Goal: Information Seeking & Learning: Understand process/instructions

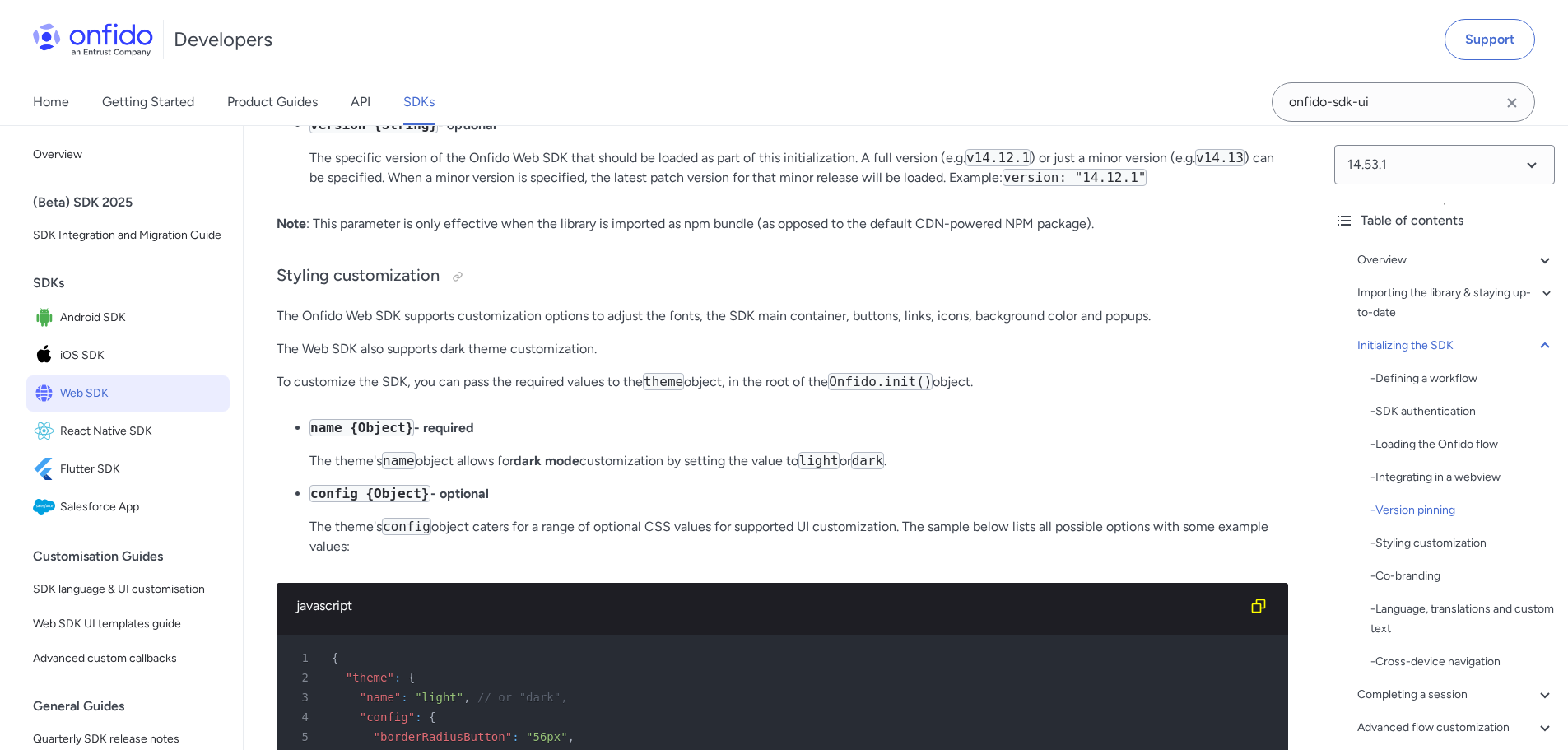
scroll to position [5089, 0]
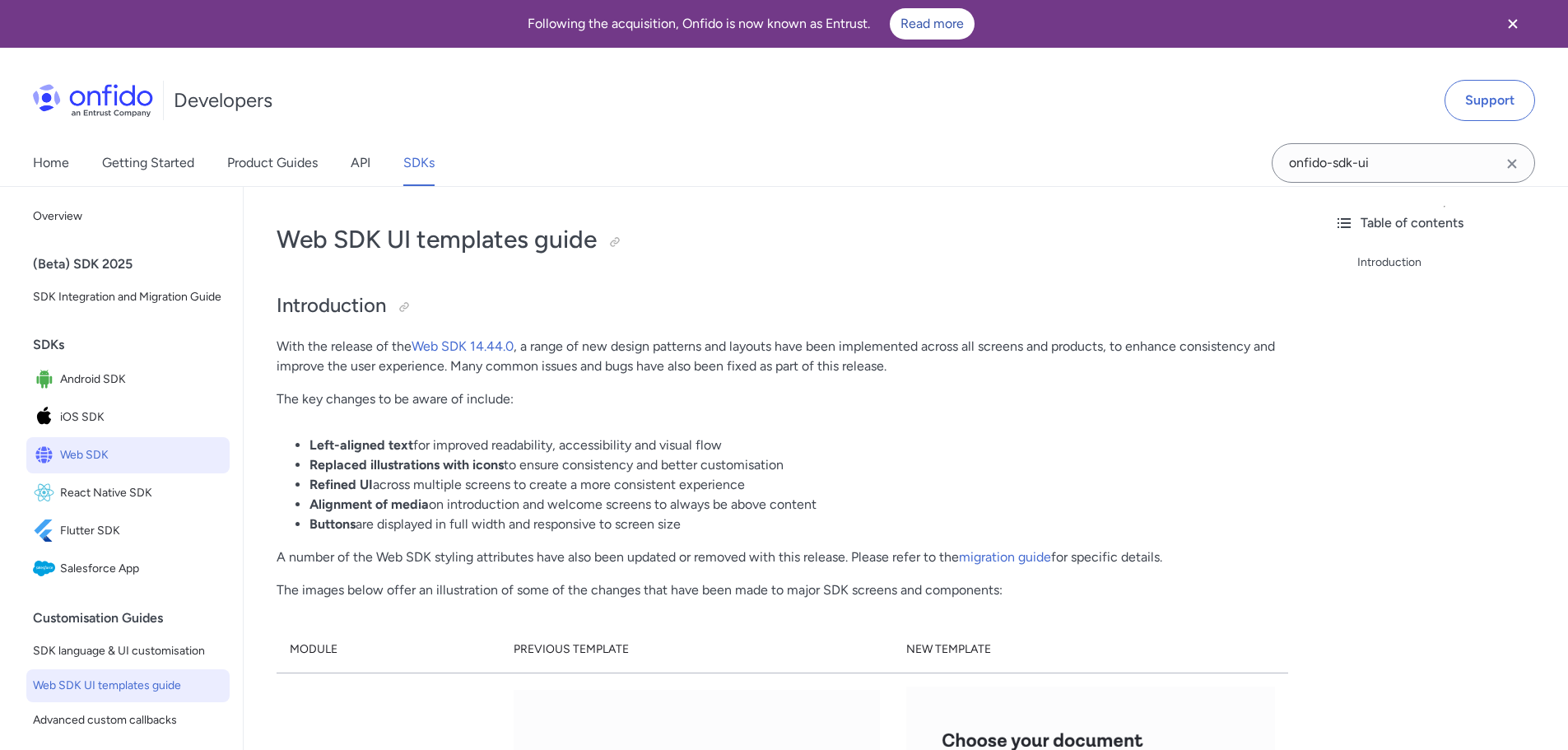
scroll to position [82, 0]
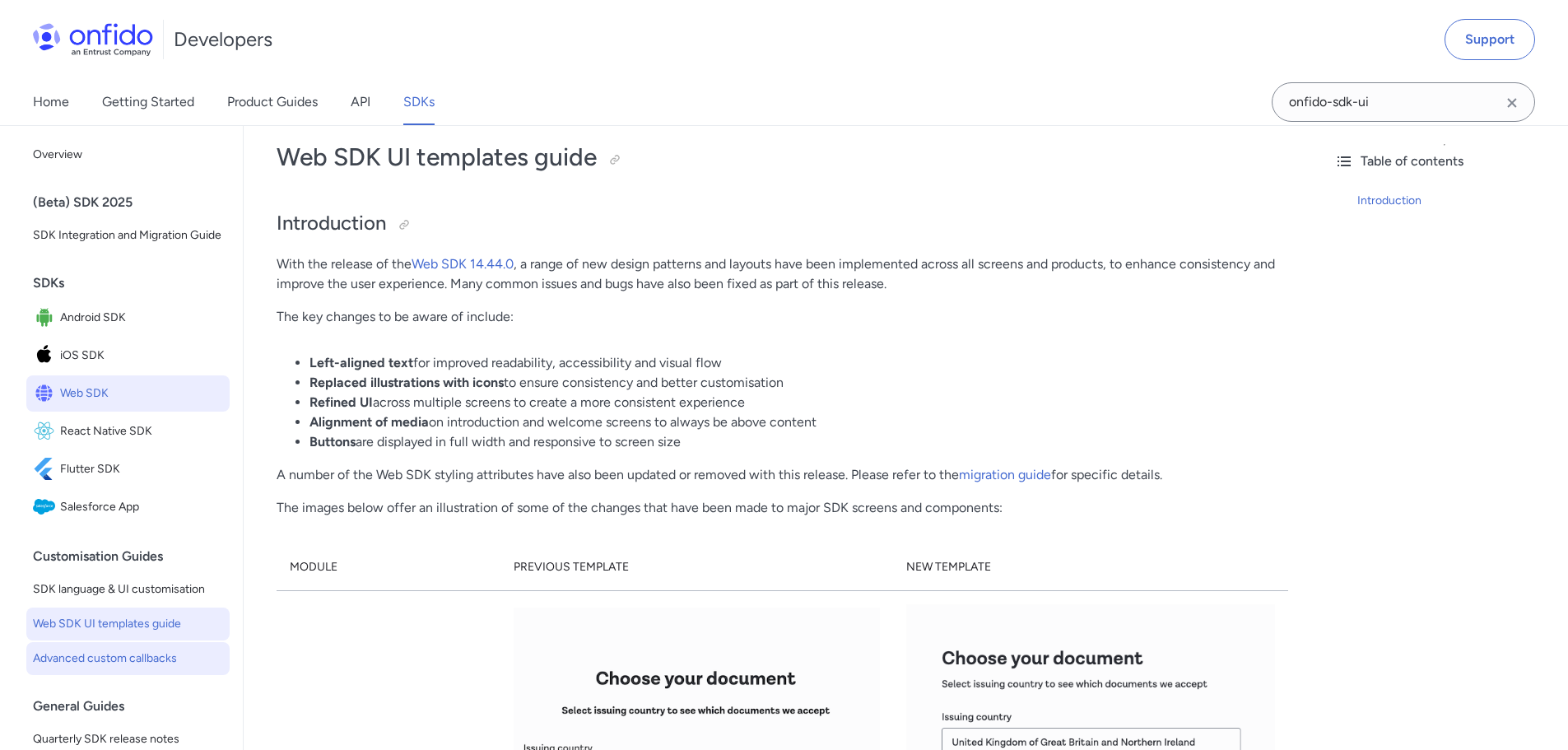
click at [125, 668] on span "Advanced custom callbacks" at bounding box center [128, 658] width 190 height 20
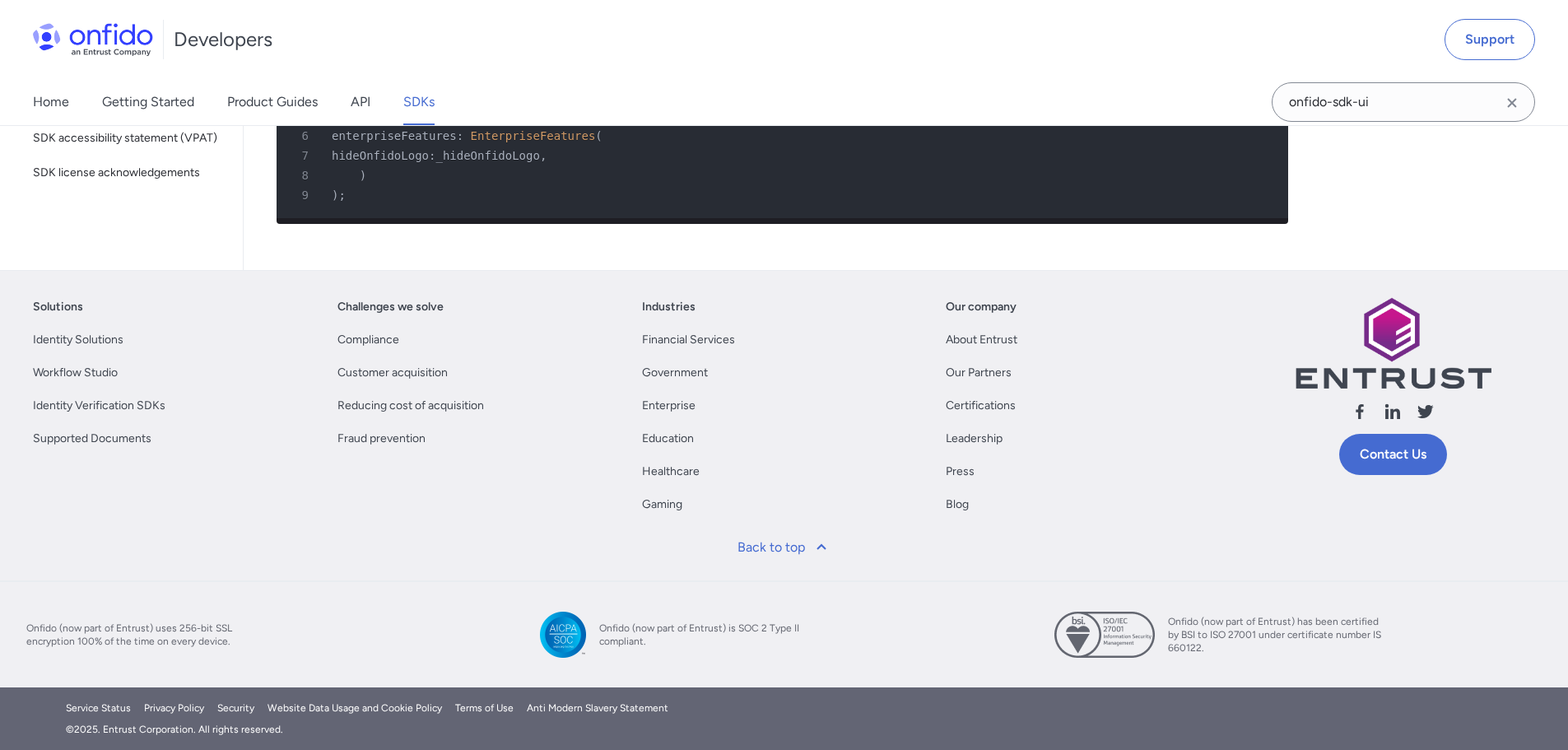
scroll to position [10533, 0]
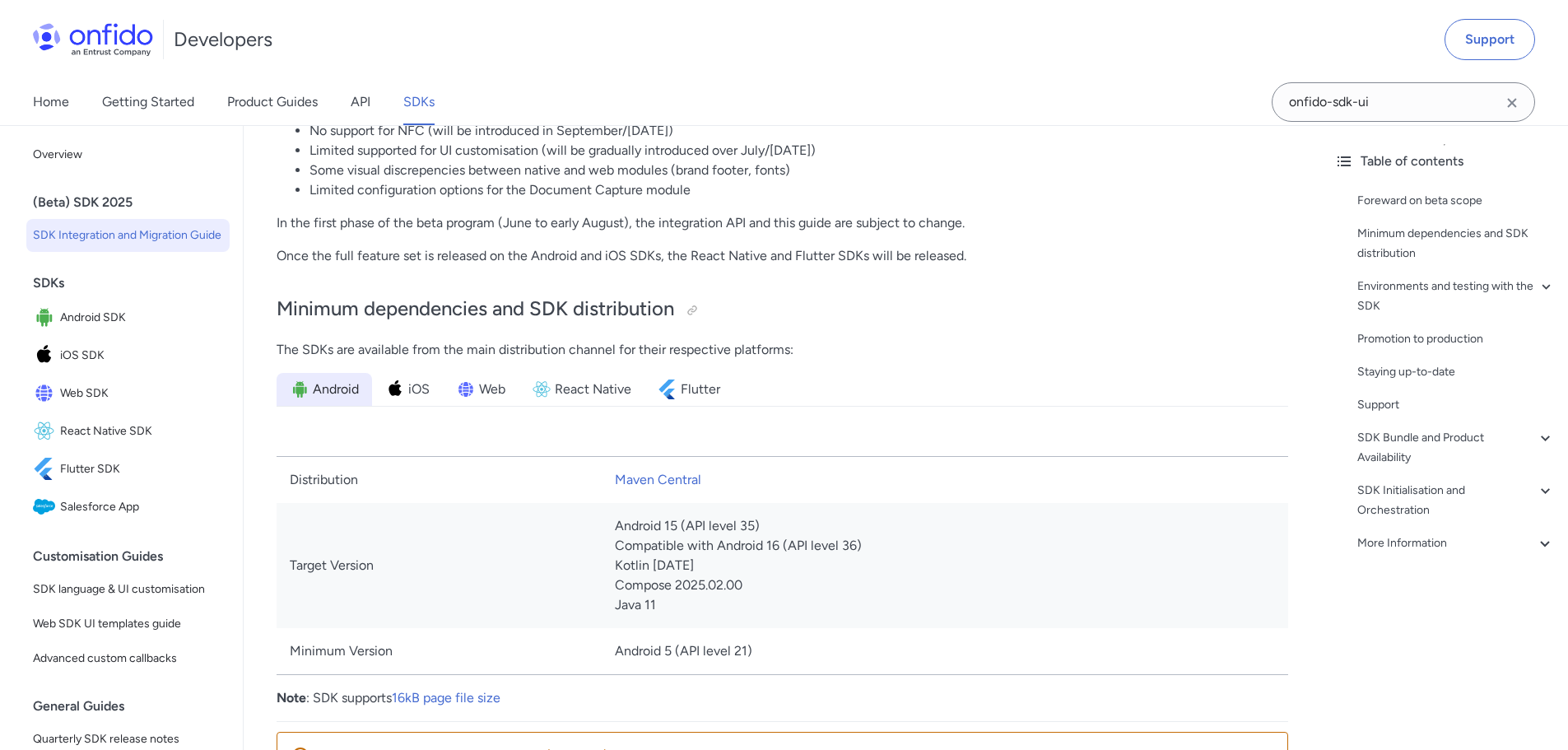
scroll to position [740, 0]
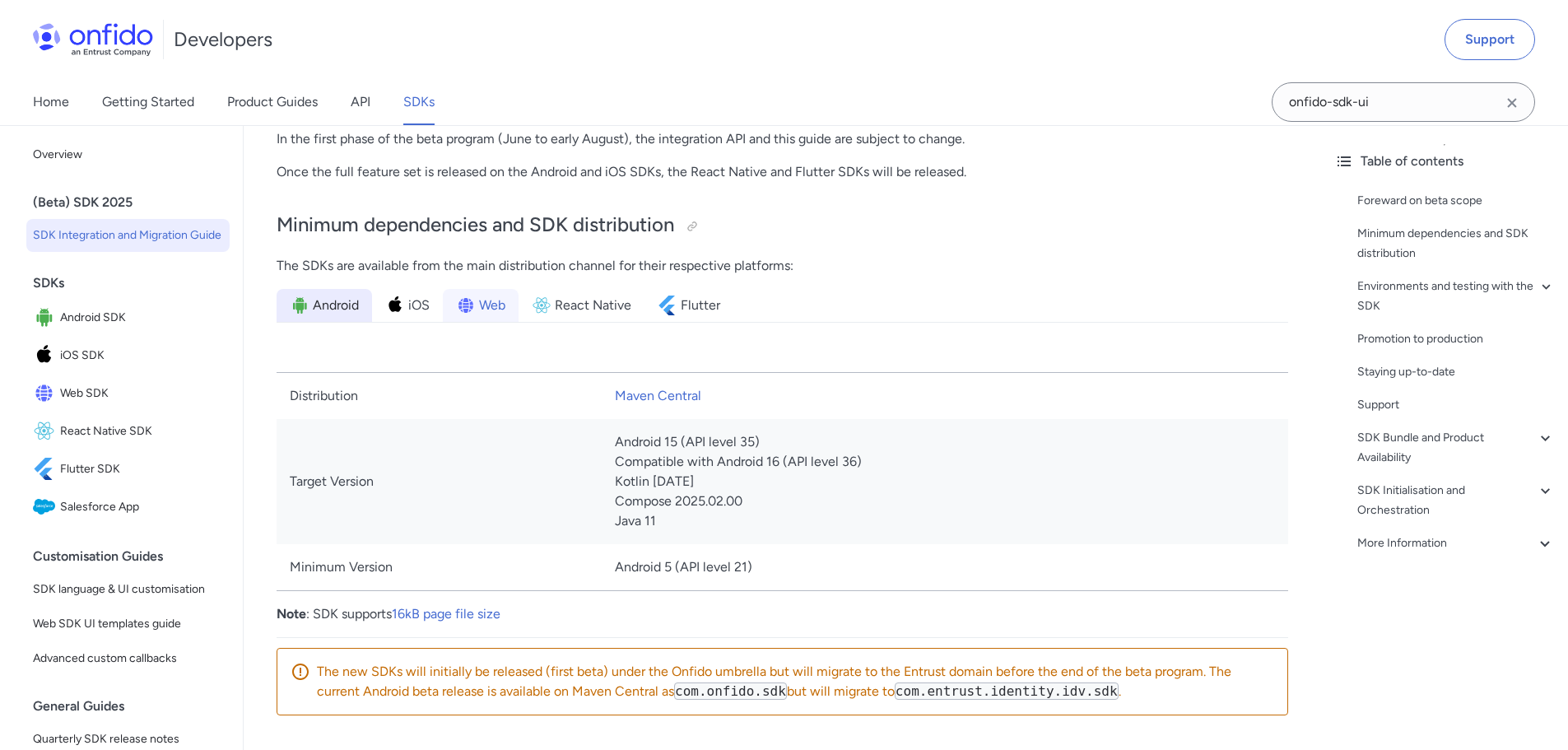
click at [499, 308] on span "Web" at bounding box center [492, 305] width 26 height 20
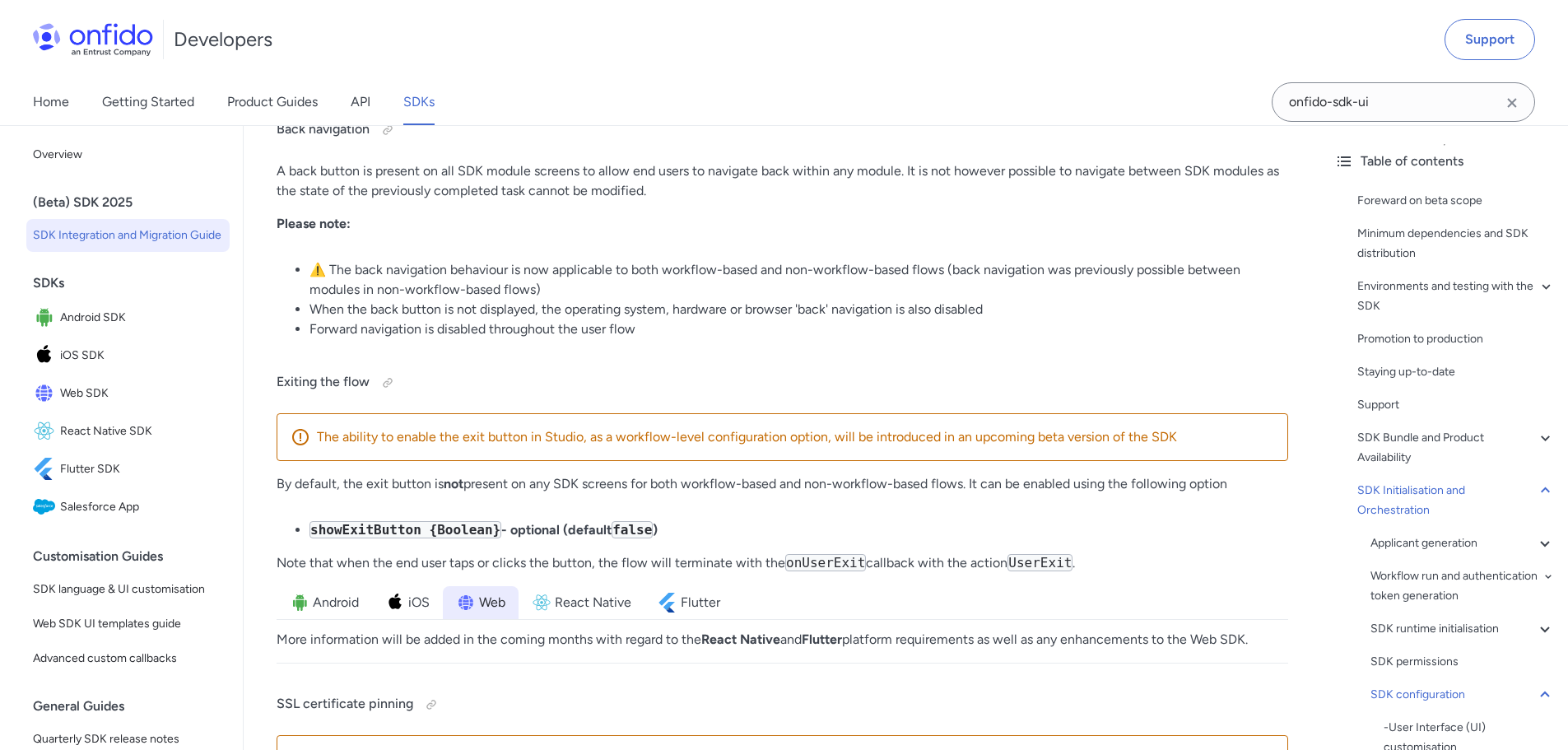
scroll to position [15718, 0]
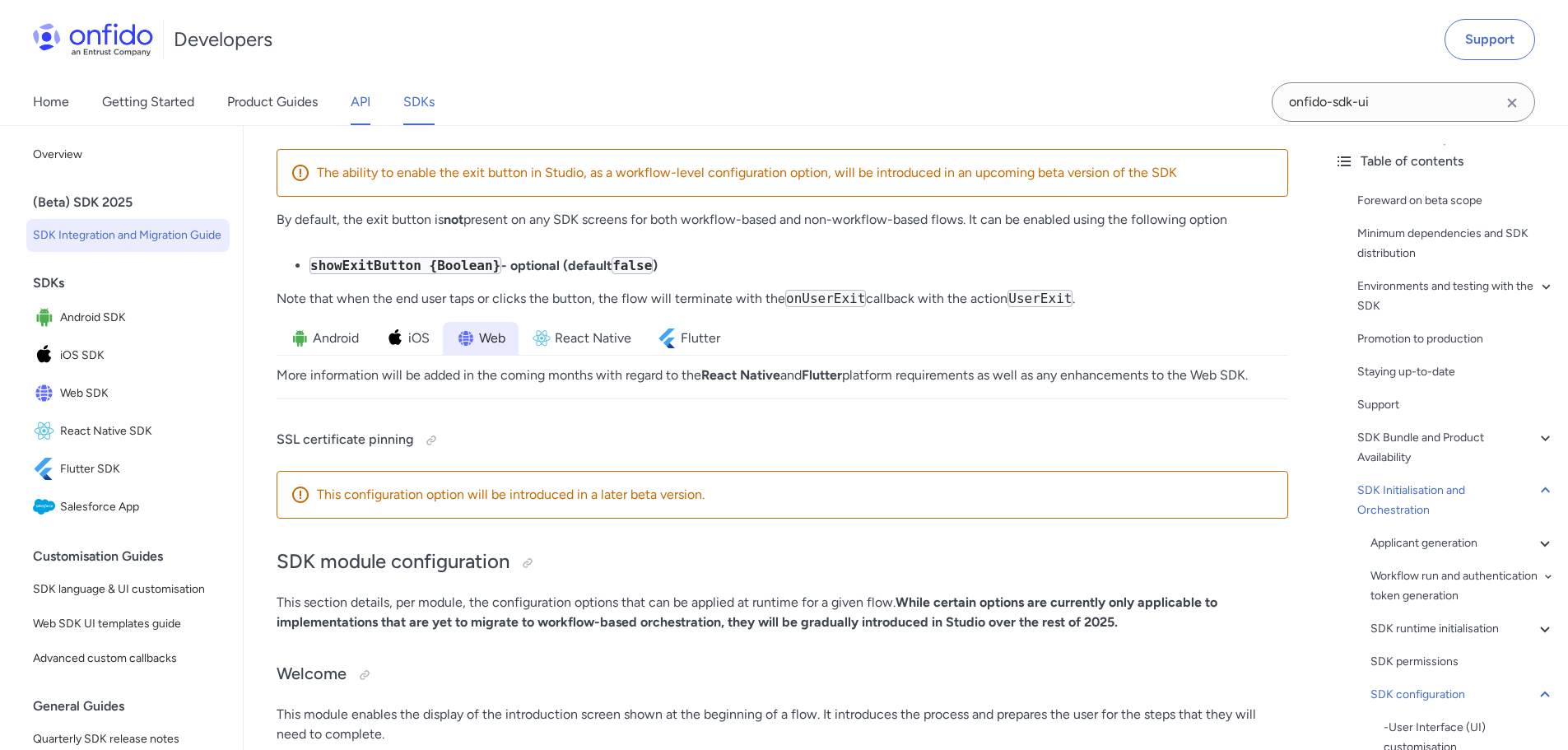
click at [356, 94] on link "API" at bounding box center [361, 102] width 20 height 46
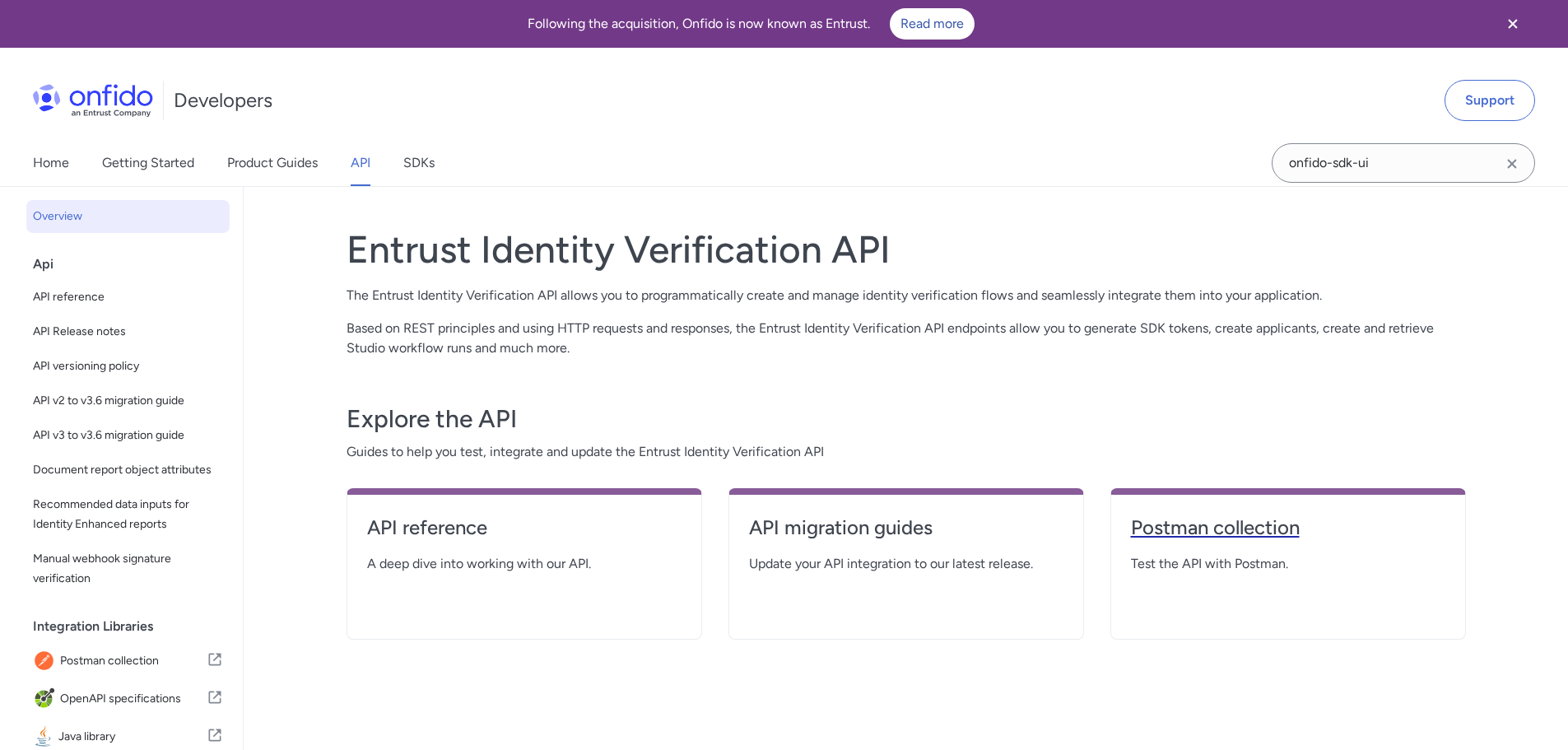
click at [1252, 526] on h4 "Postman collection" at bounding box center [1288, 527] width 314 height 26
click at [426, 525] on h4 "API reference" at bounding box center [524, 527] width 314 height 26
select select "http"
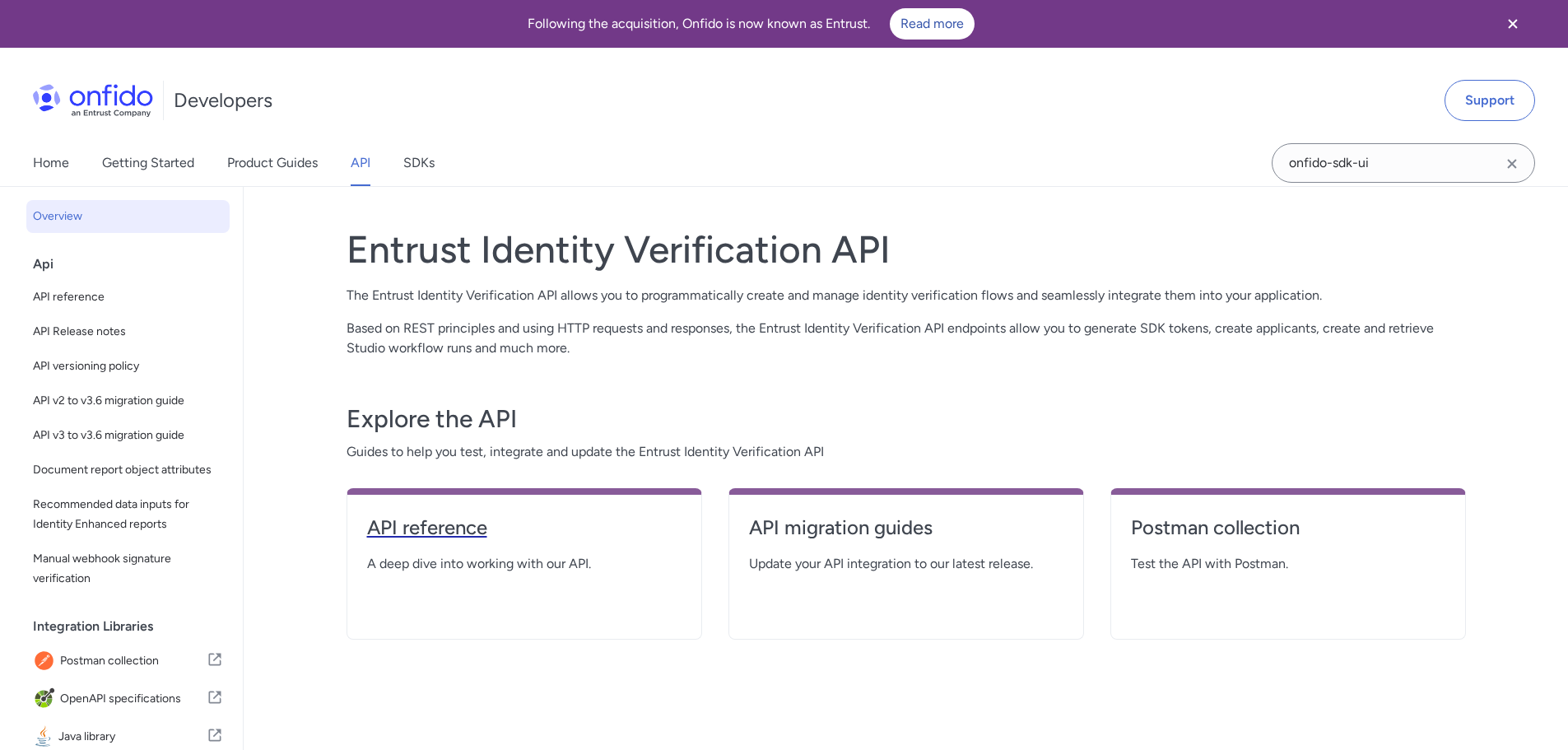
select select "http"
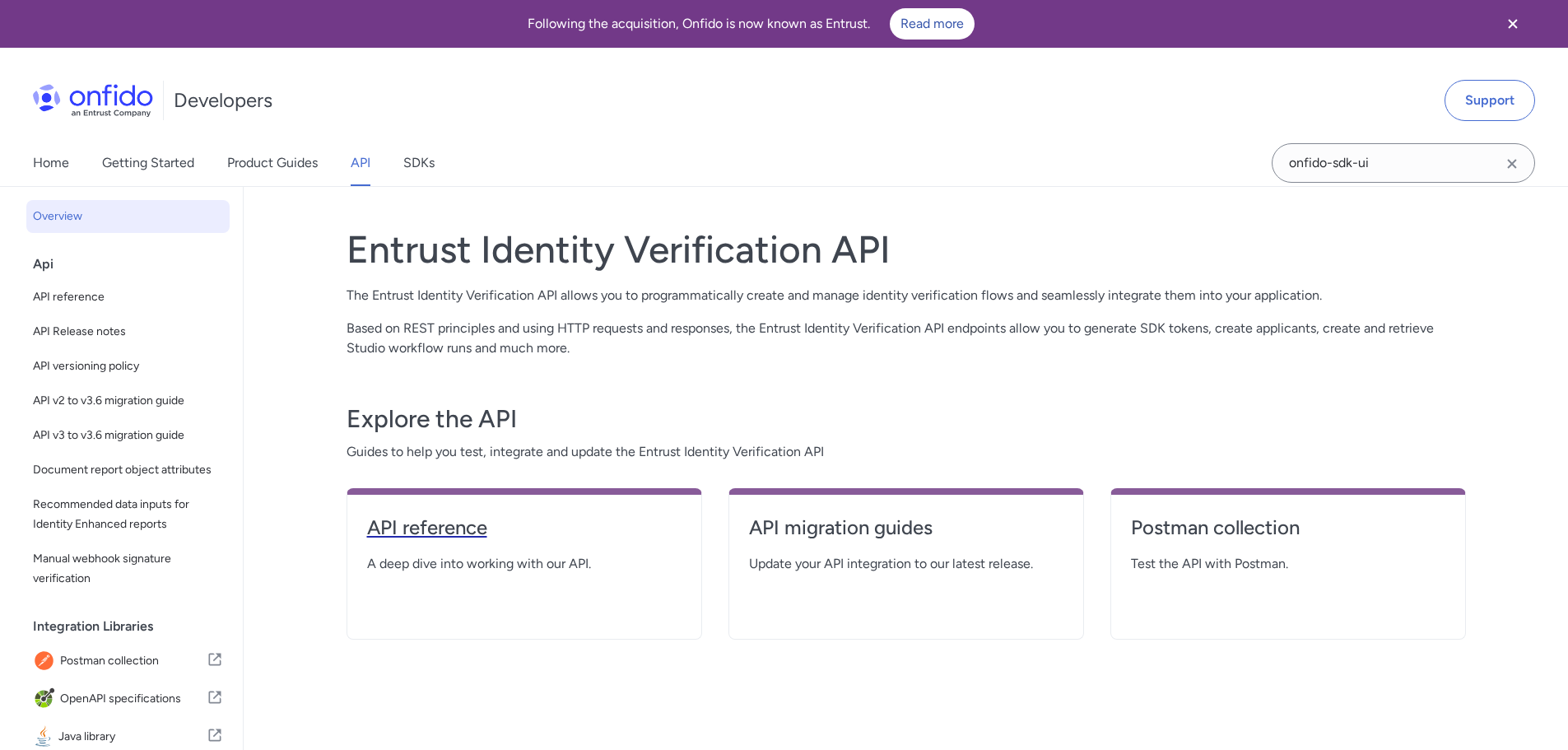
select select "http"
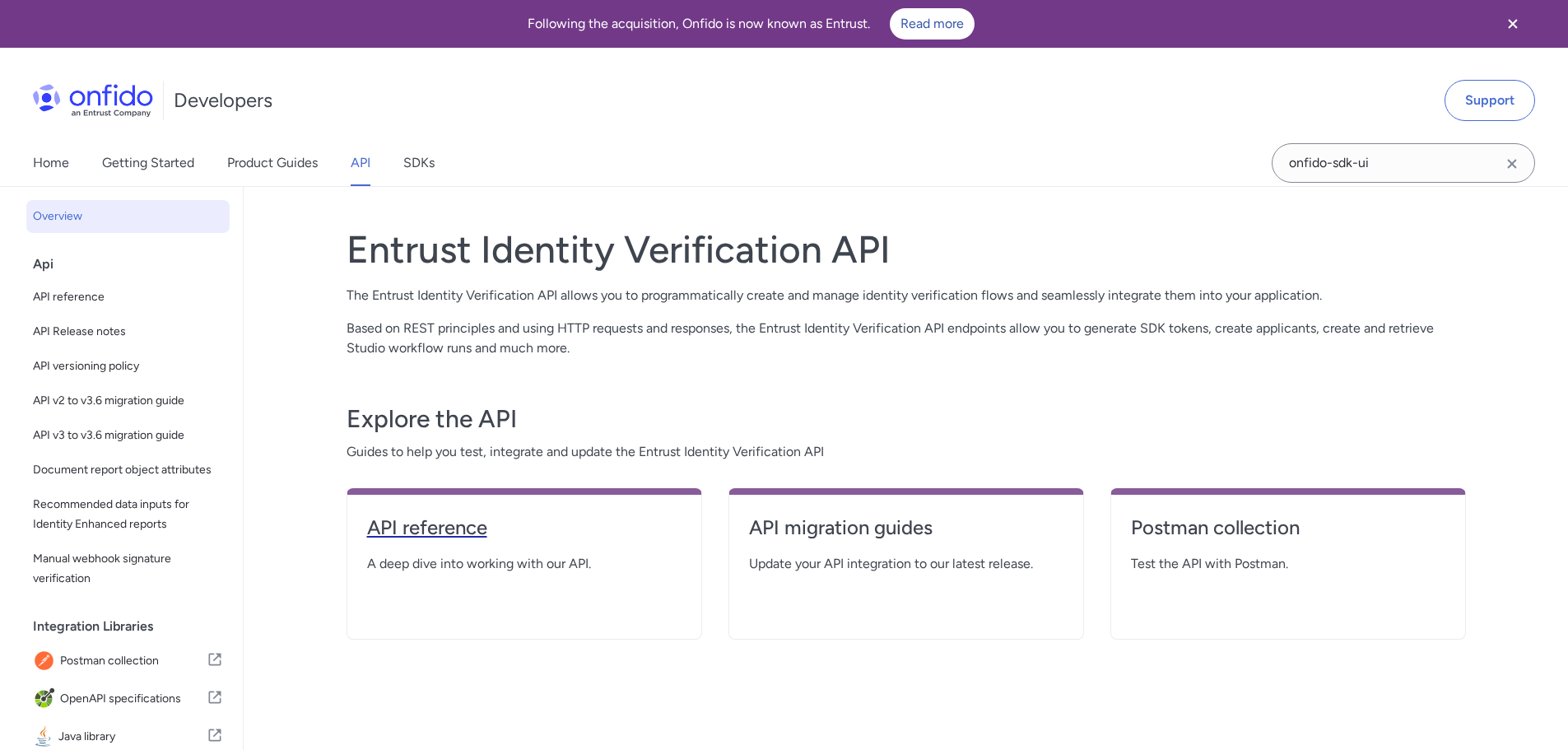
select select "http"
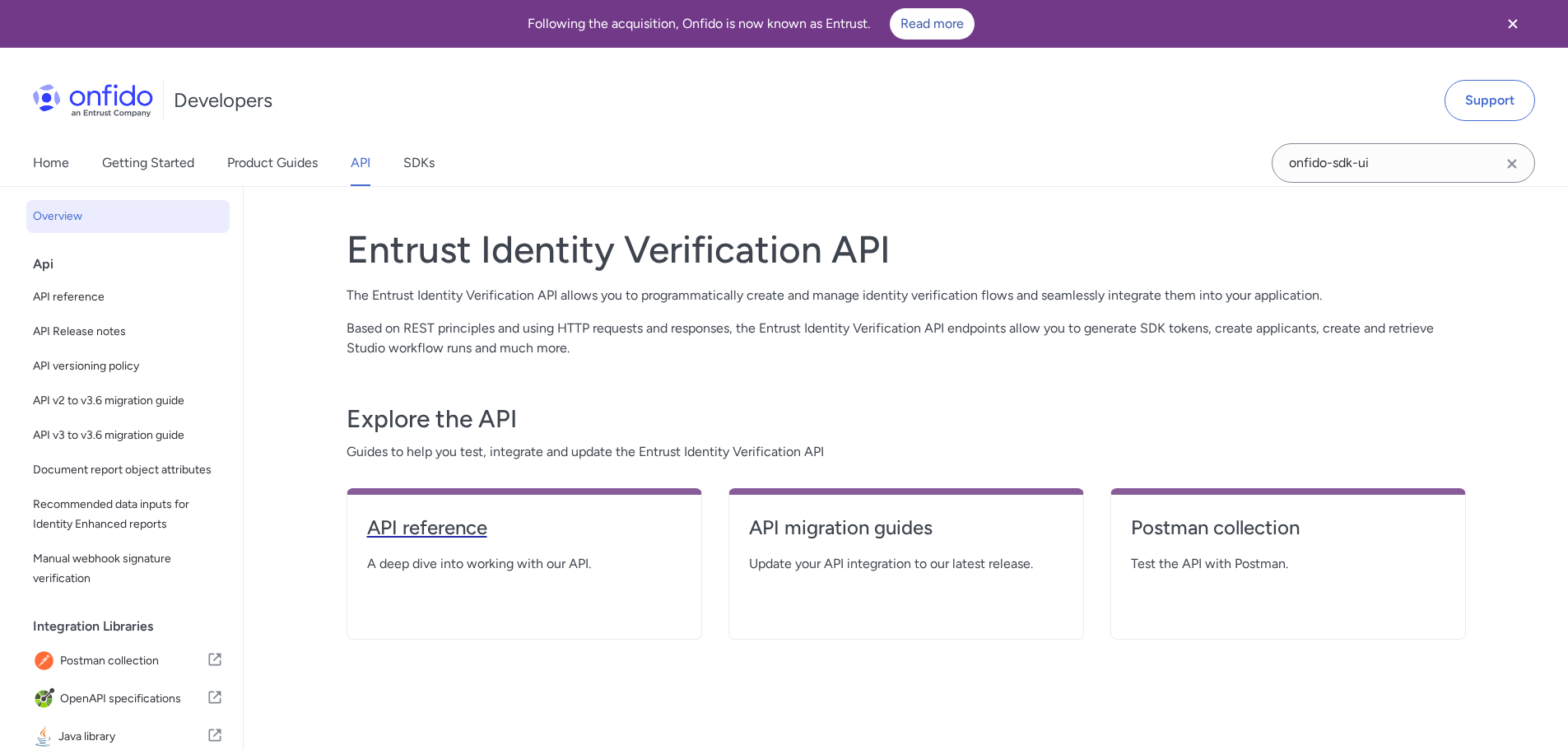
select select "http"
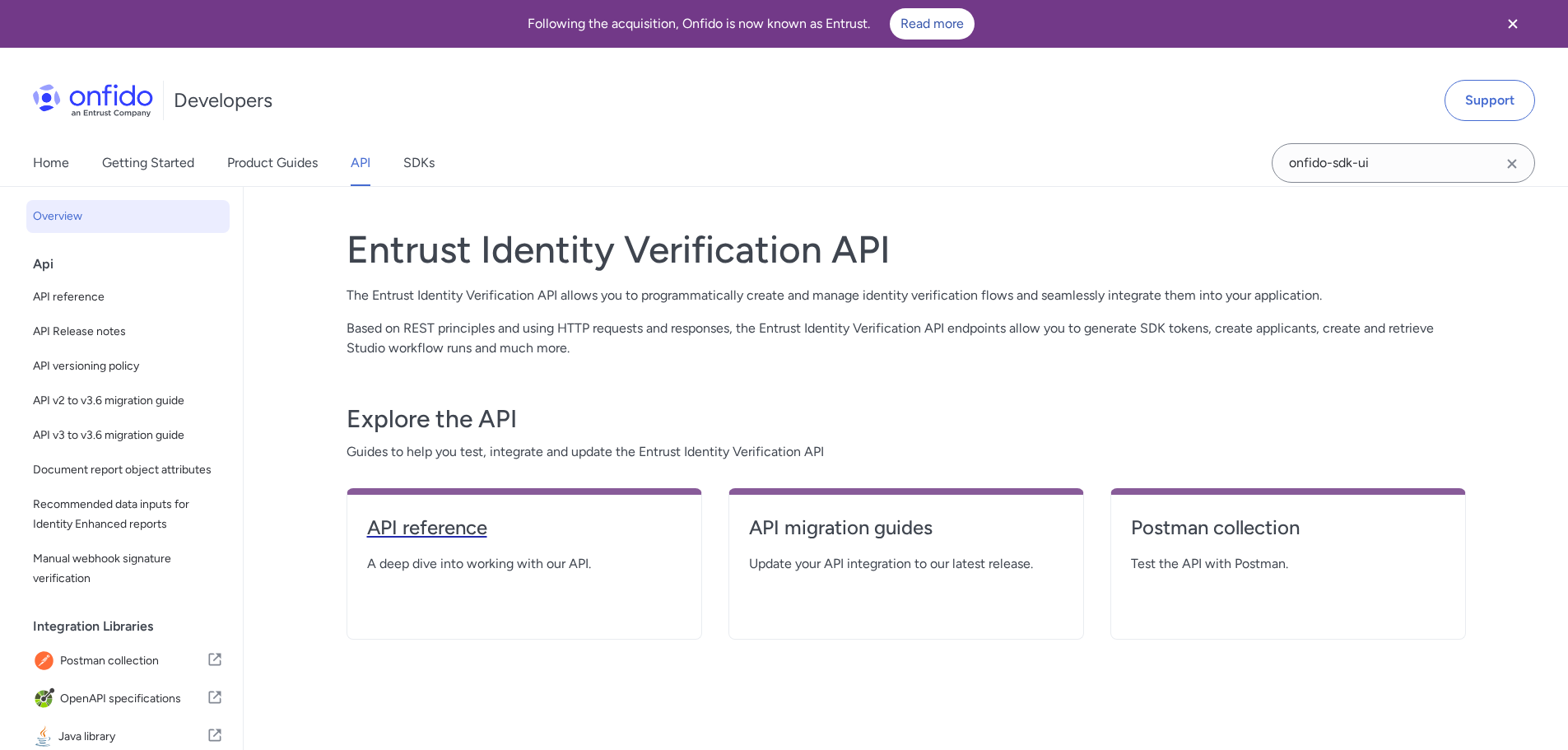
select select "http"
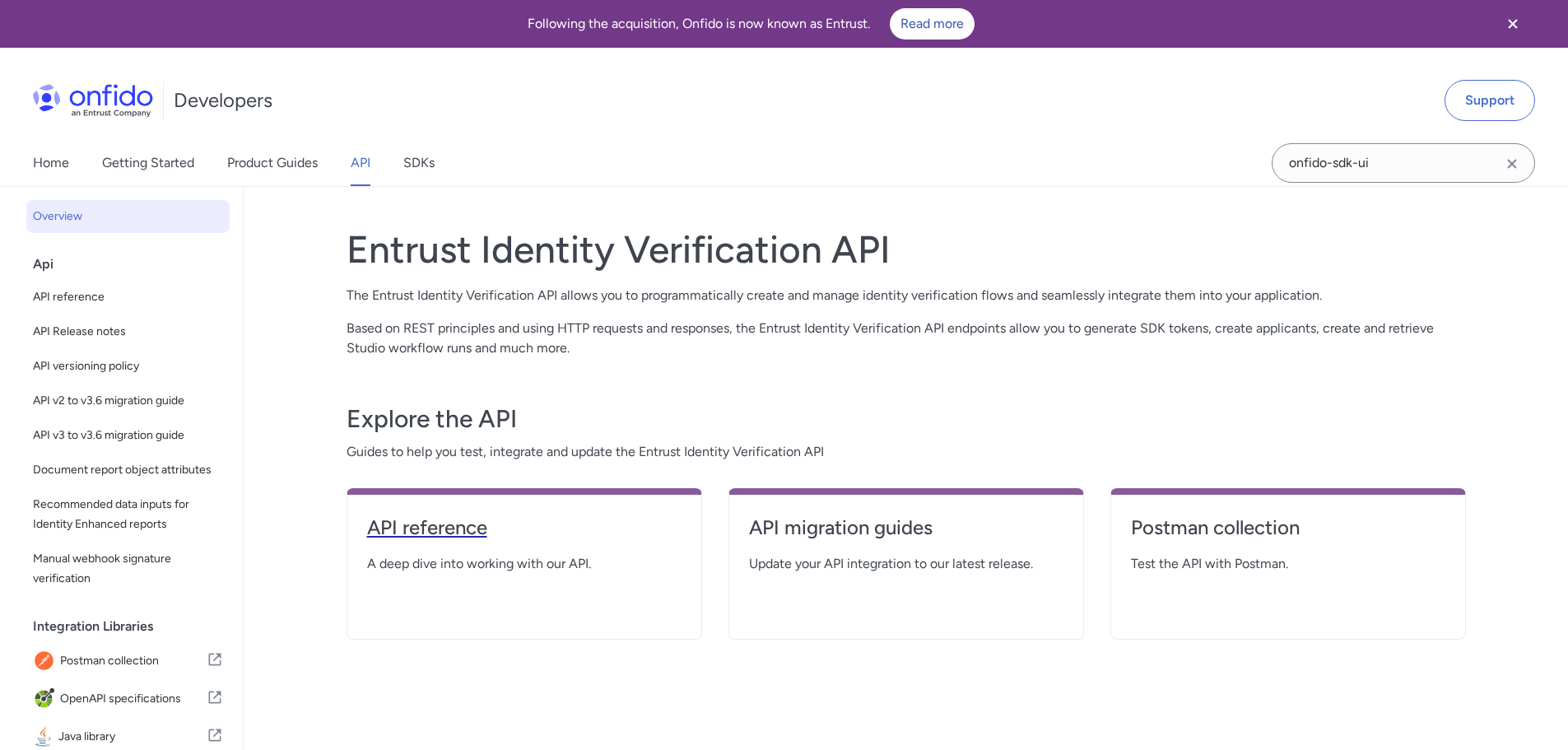
select select "http"
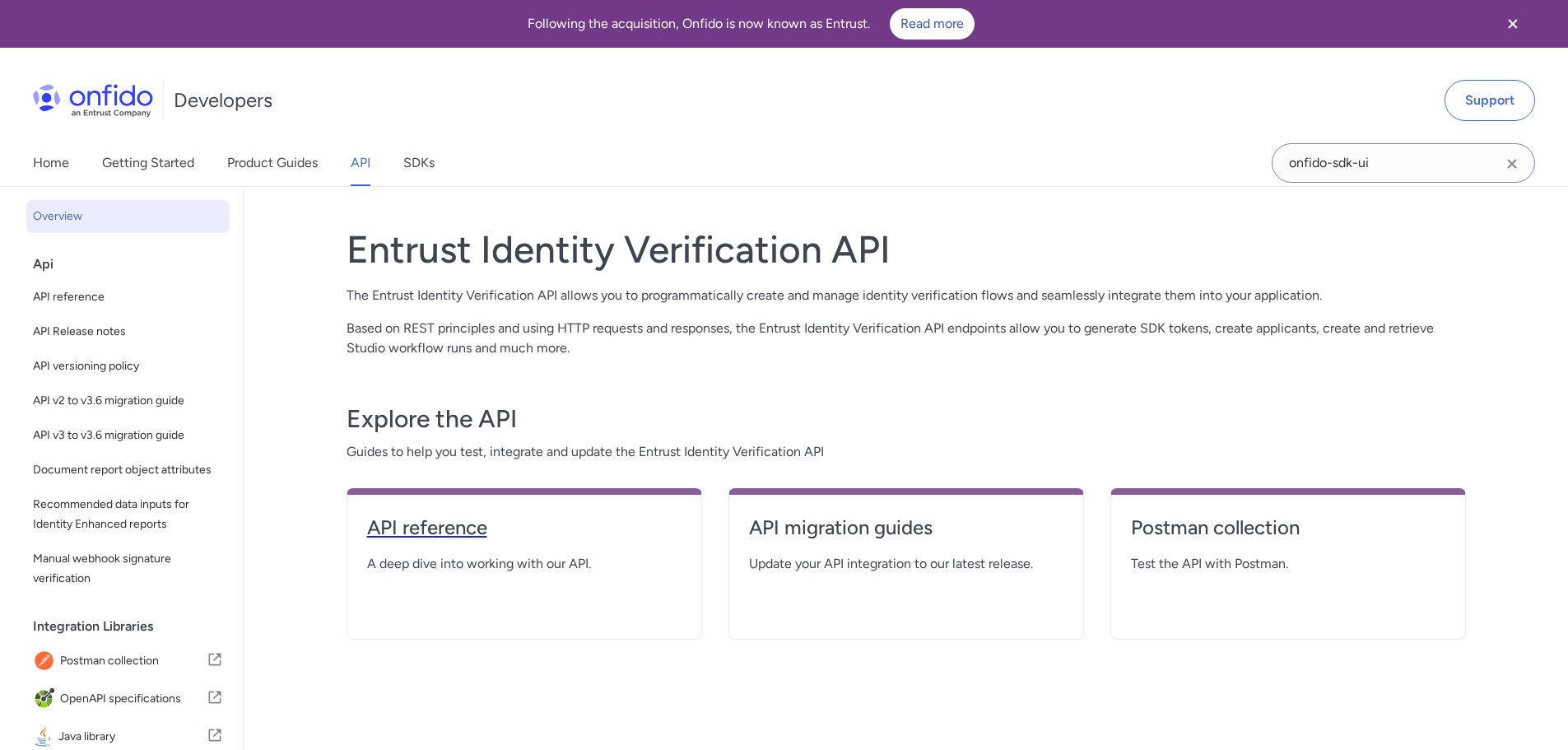
select select "http"
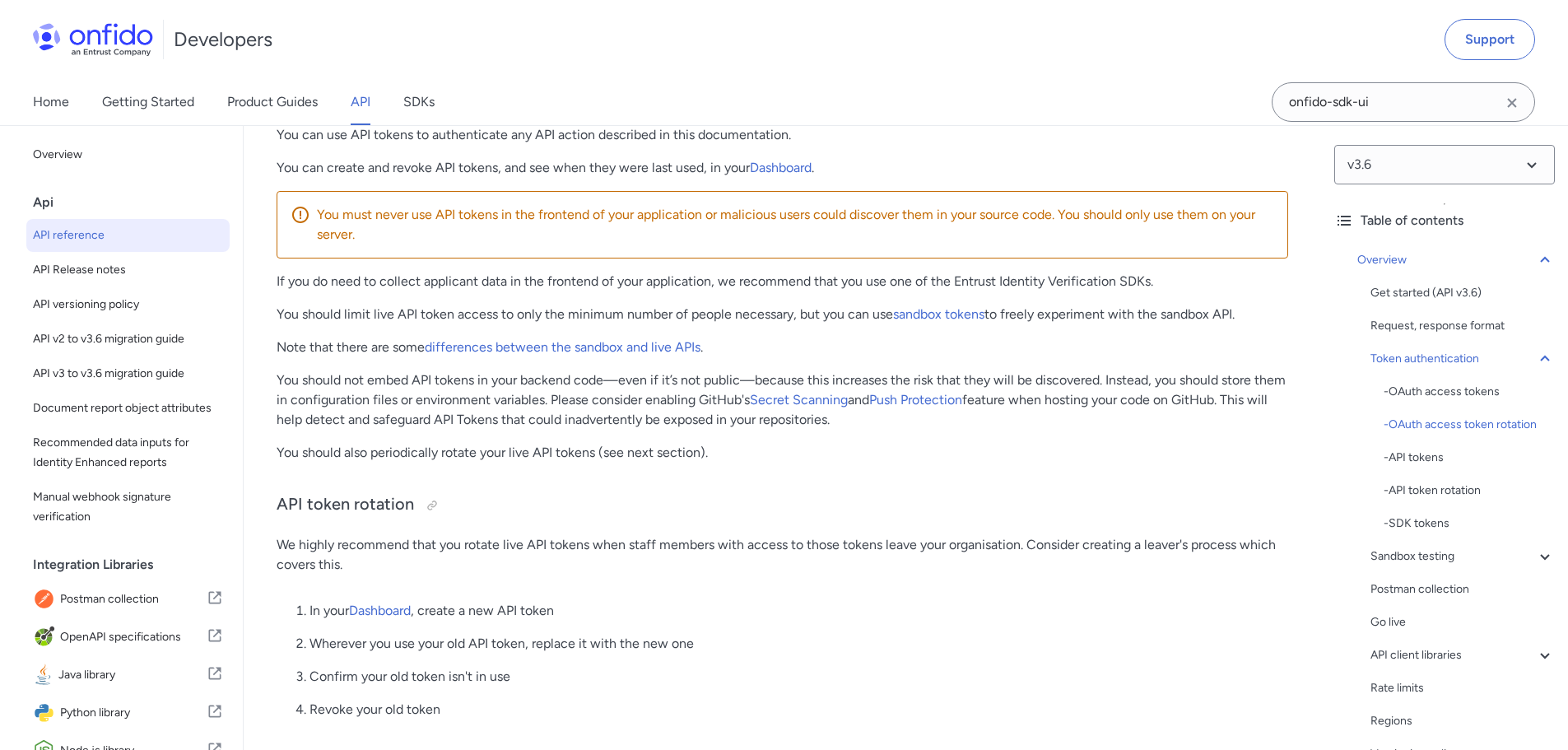
scroll to position [1399, 0]
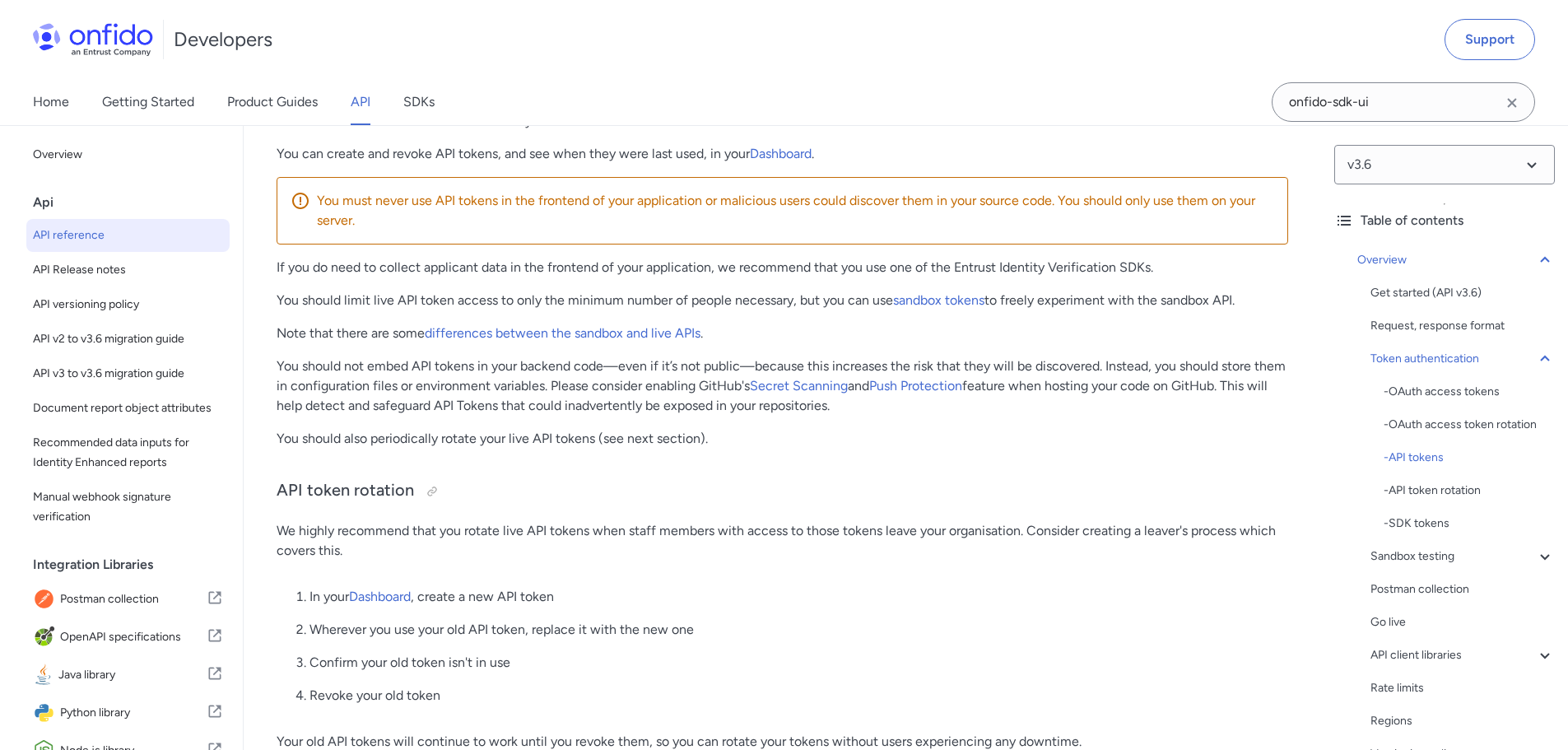
click at [1448, 575] on div "Get started (API v3.6) Request, response format Token authentication - OAuth ac…" at bounding box center [1463, 573] width 184 height 579
click at [1449, 582] on div "Postman collection" at bounding box center [1463, 589] width 184 height 20
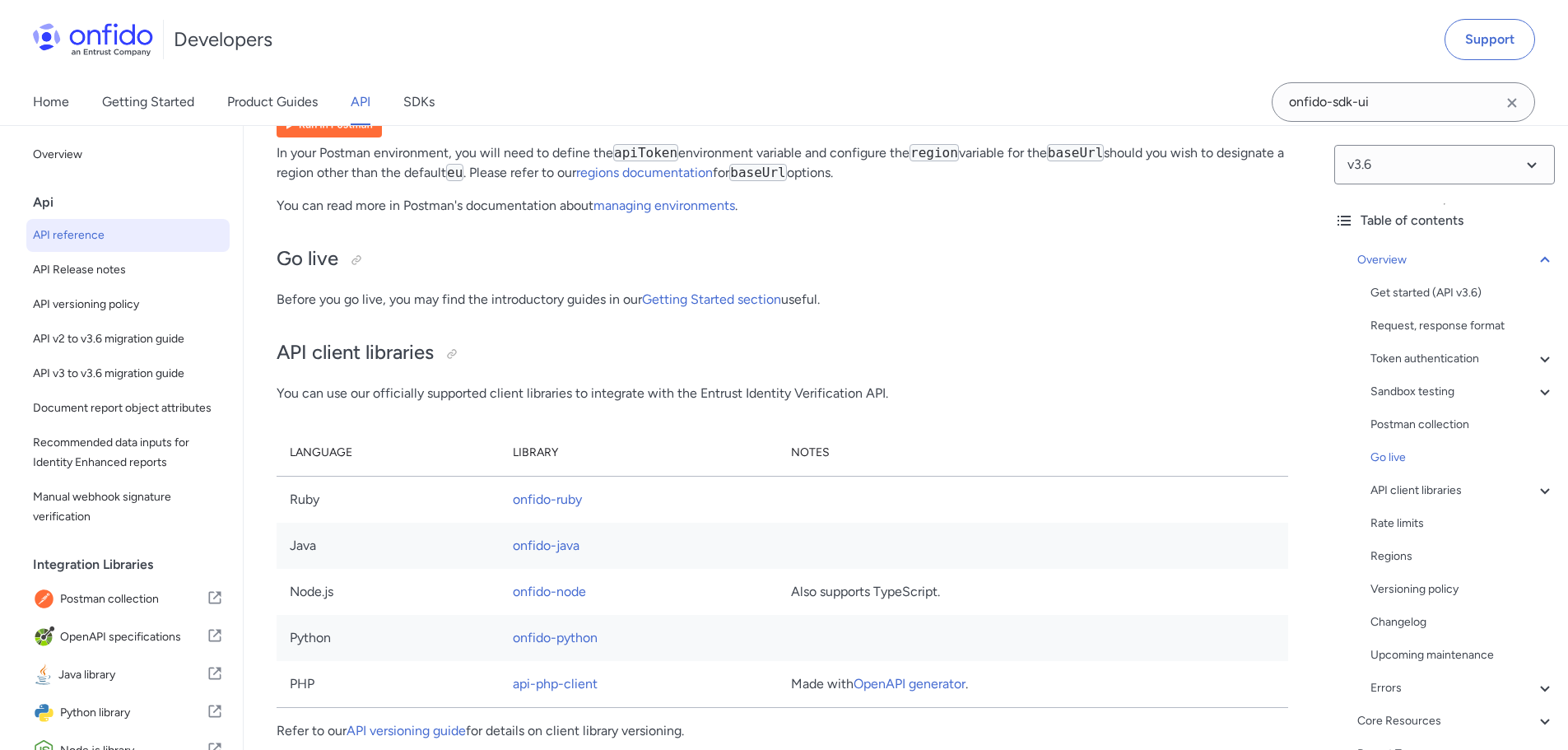
scroll to position [10866, 0]
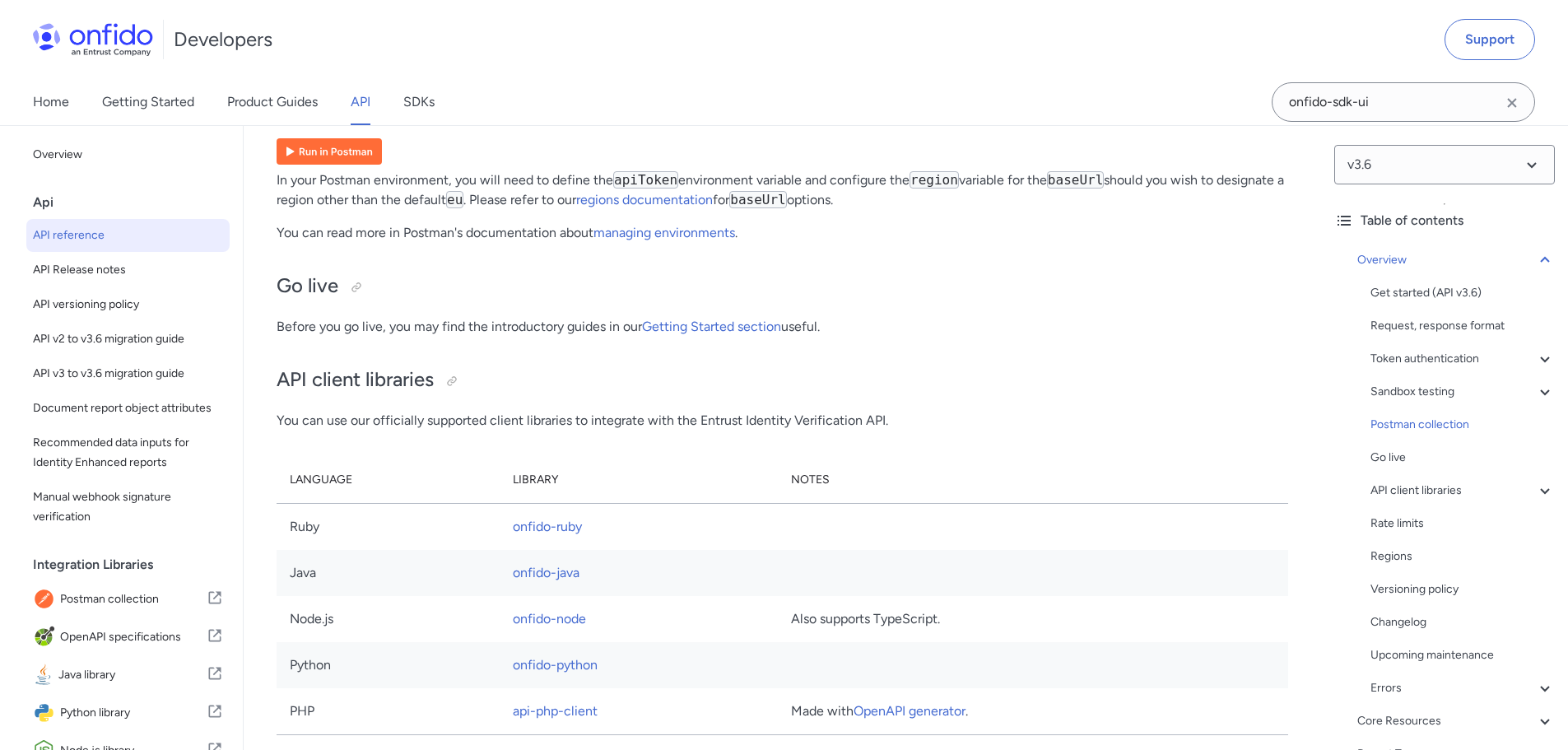
click at [319, 165] on img at bounding box center [329, 152] width 105 height 26
click at [67, 160] on span "Overview" at bounding box center [128, 154] width 190 height 20
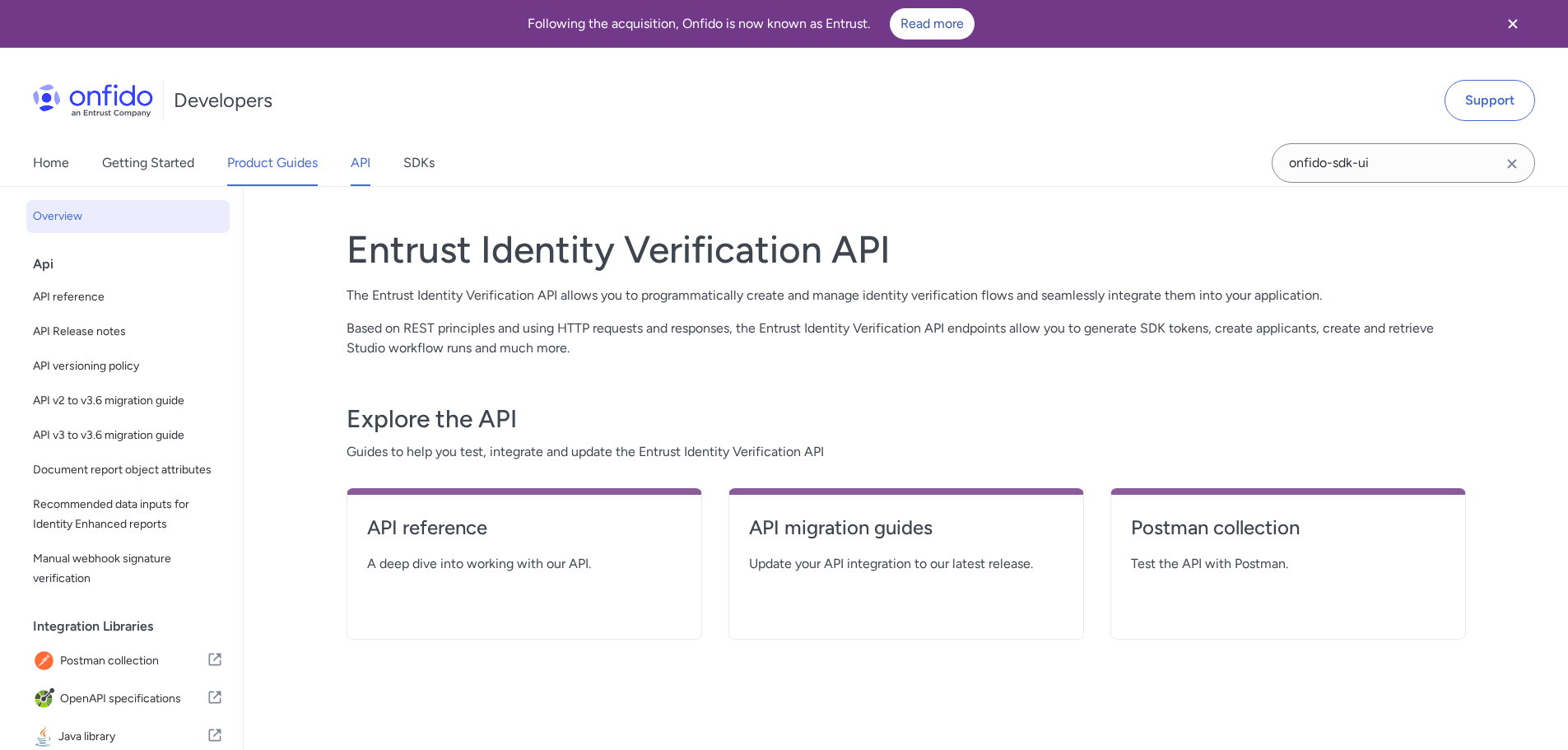
click at [267, 169] on link "Product Guides" at bounding box center [272, 162] width 90 height 46
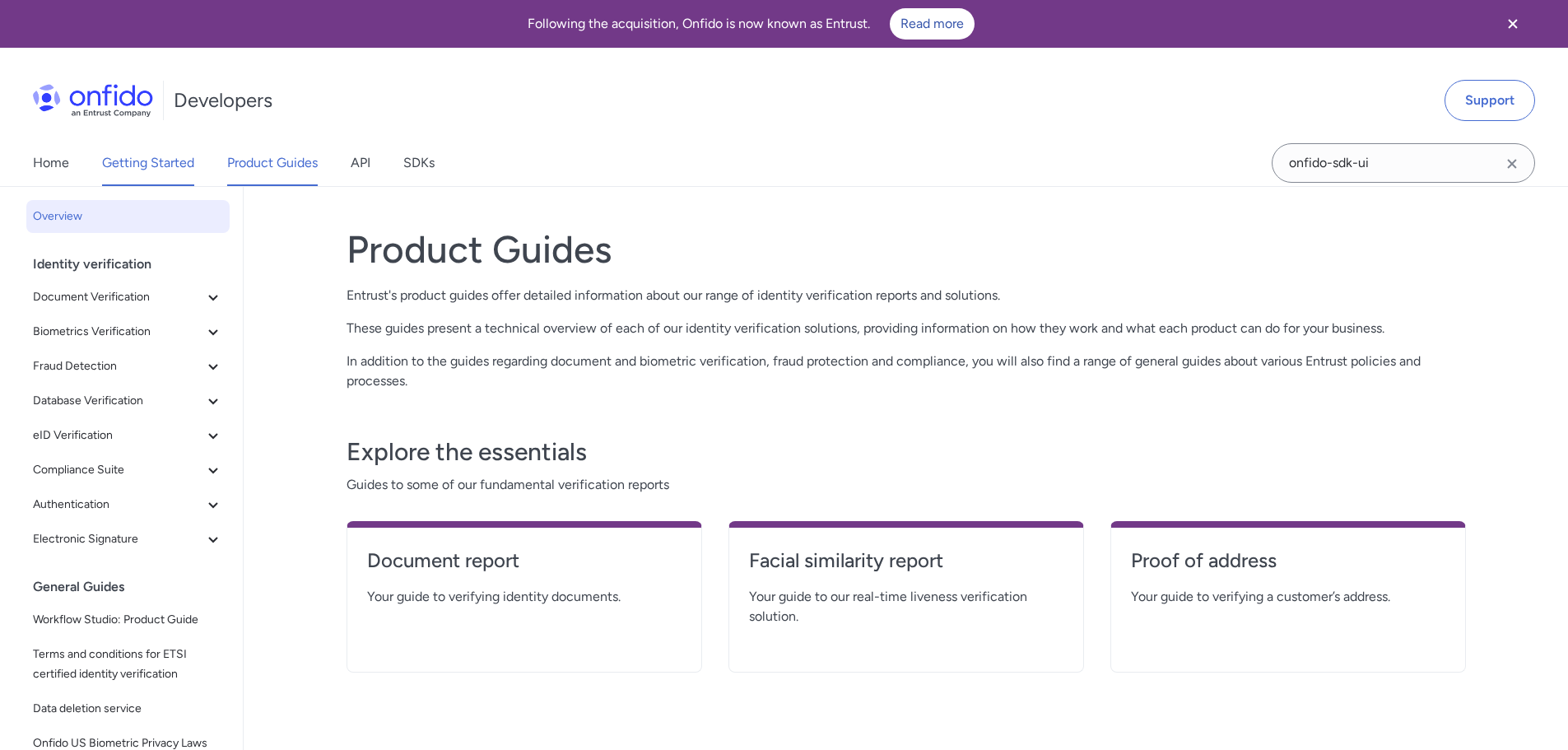
click at [156, 155] on link "Getting Started" at bounding box center [147, 162] width 92 height 46
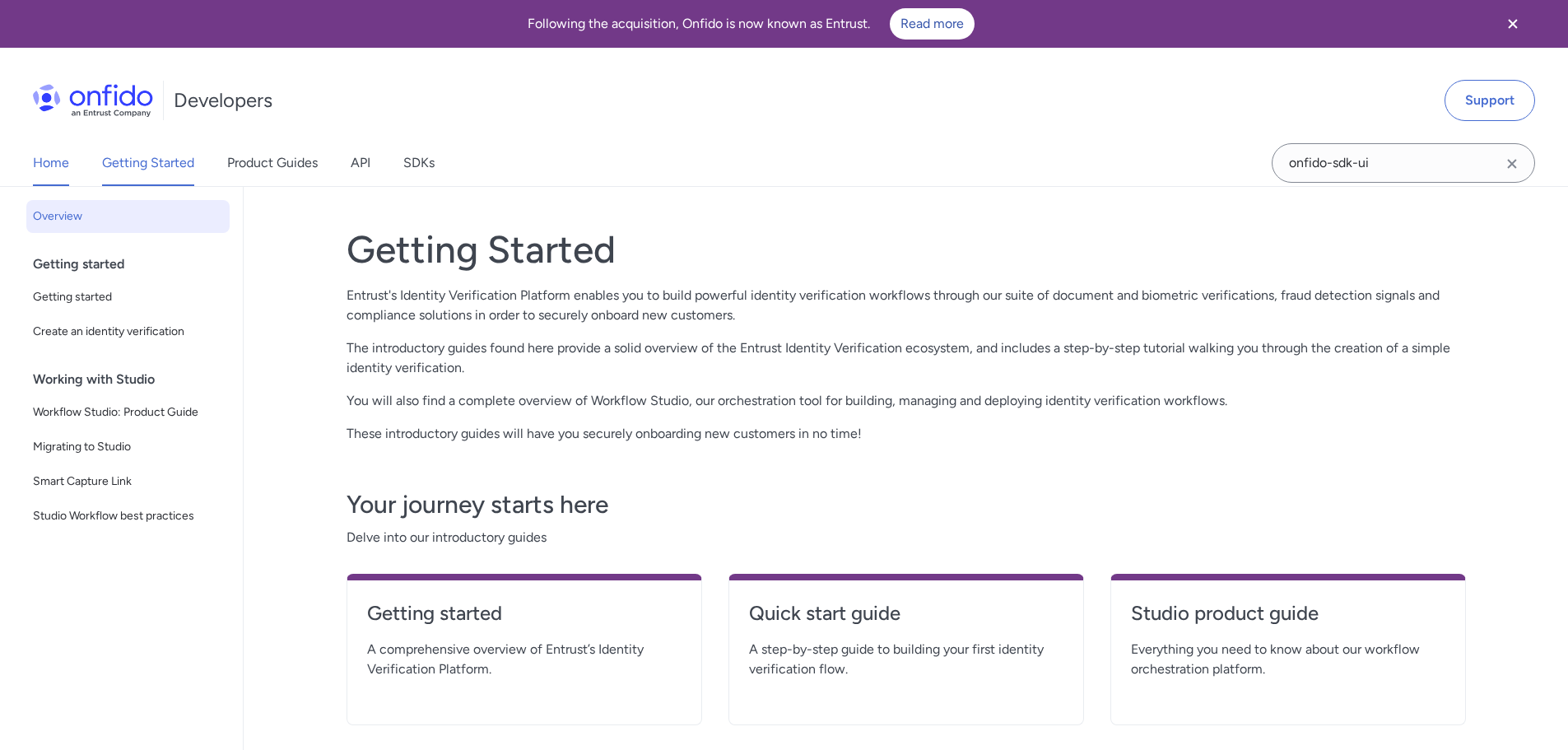
click at [65, 165] on link "Home" at bounding box center [51, 162] width 36 height 46
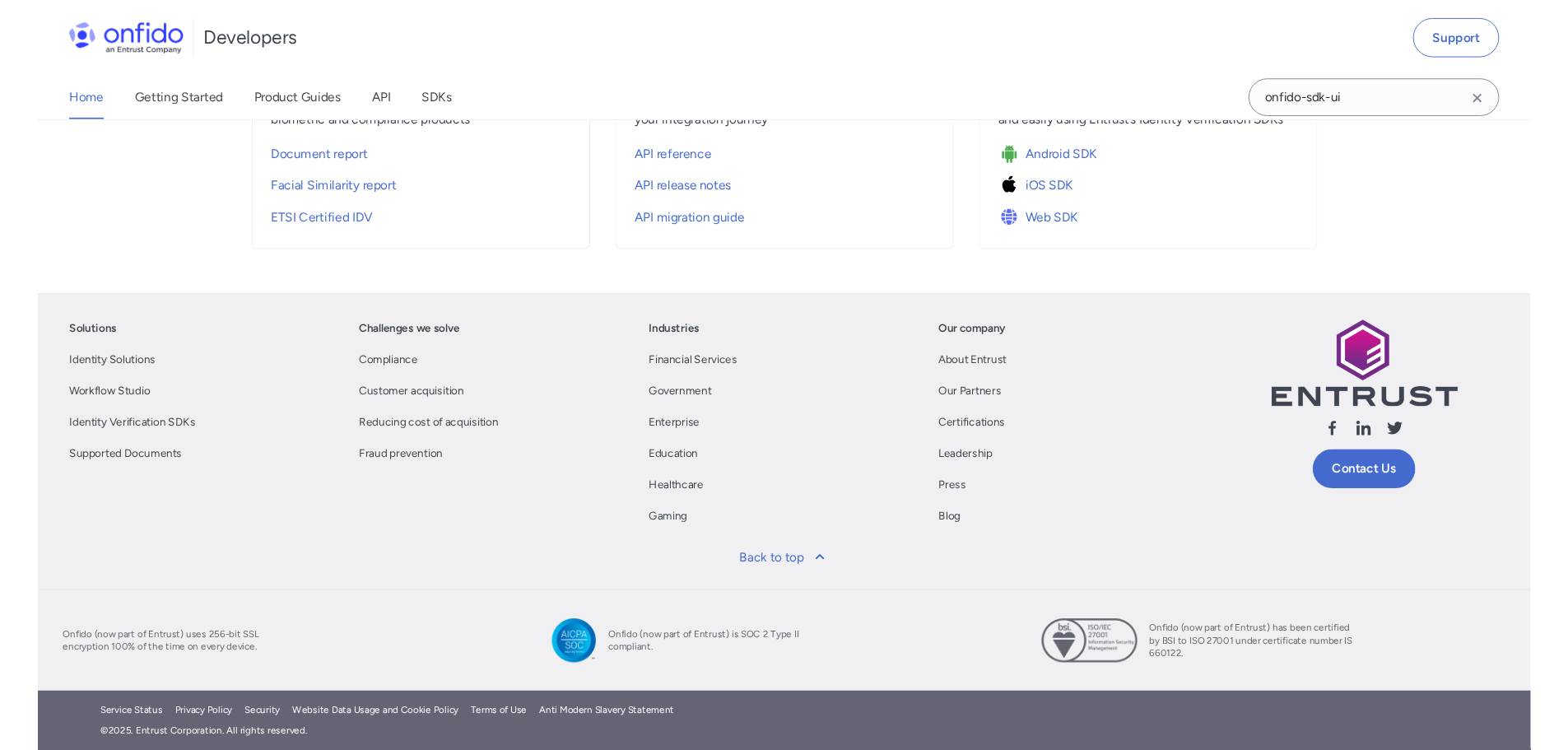
scroll to position [790, 0]
